Goal: Find contact information: Find contact information

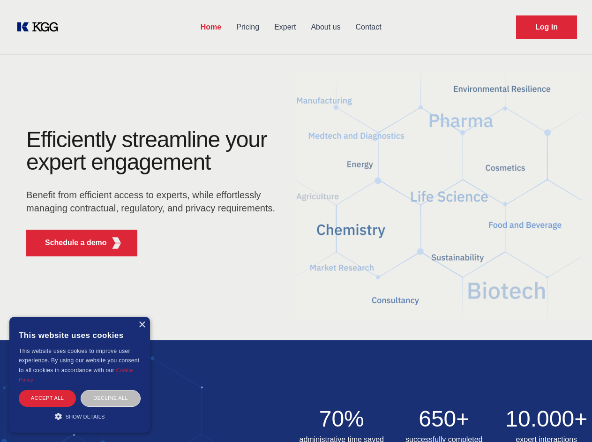
click at [296, 221] on div "Efficiently streamline your expert engagement Benefit from efficient access to …" at bounding box center [153, 195] width 285 height 135
click at [70, 243] on p "Schedule a demo" at bounding box center [76, 242] width 62 height 11
click at [142, 325] on div "× This website uses cookies This website uses cookies to improve user experienc…" at bounding box center [79, 375] width 141 height 116
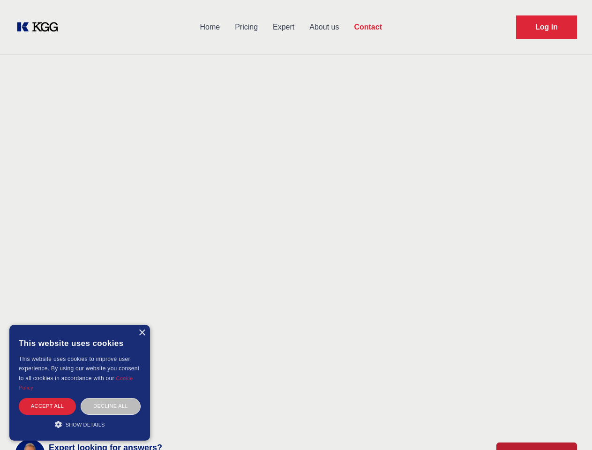
click at [47, 398] on div "Accept all" at bounding box center [47, 406] width 57 height 16
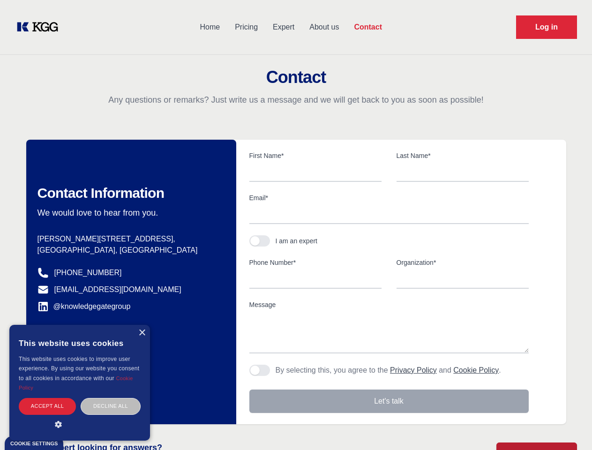
click at [111, 398] on div "Decline all" at bounding box center [111, 406] width 60 height 16
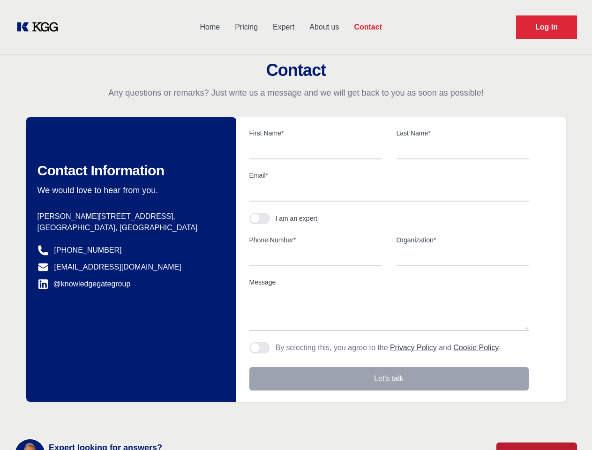
click at [80, 416] on main "Contact Any questions or remarks? Just write us a message and we will get back …" at bounding box center [296, 244] width 592 height 488
